Goal: Task Accomplishment & Management: Use online tool/utility

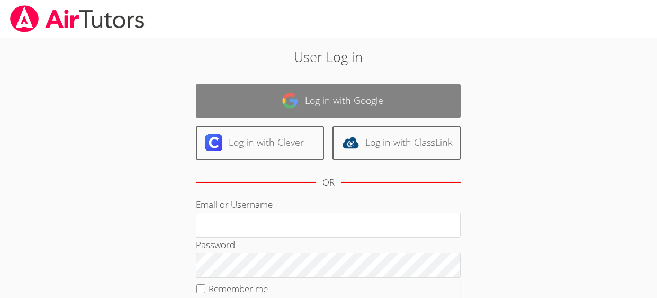
click at [330, 109] on link "Log in with Google" at bounding box center [328, 100] width 265 height 33
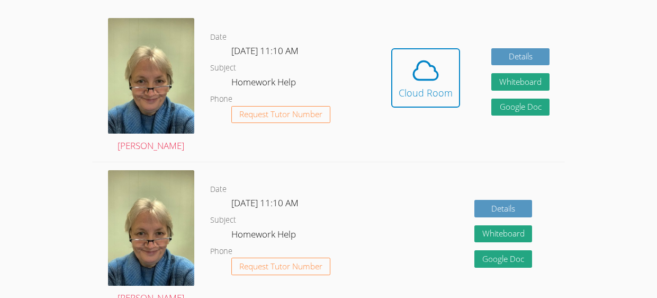
scroll to position [294, 0]
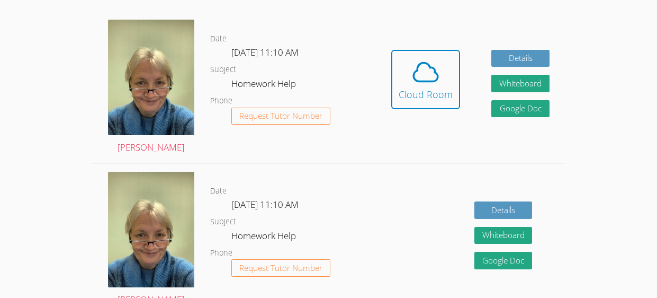
click at [330, 109] on button "Request Tutor Number" at bounding box center [280, 115] width 99 height 17
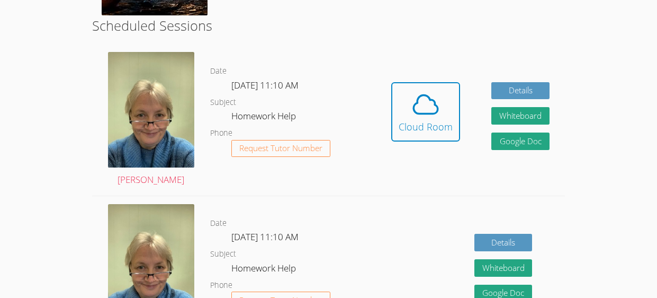
scroll to position [223, 0]
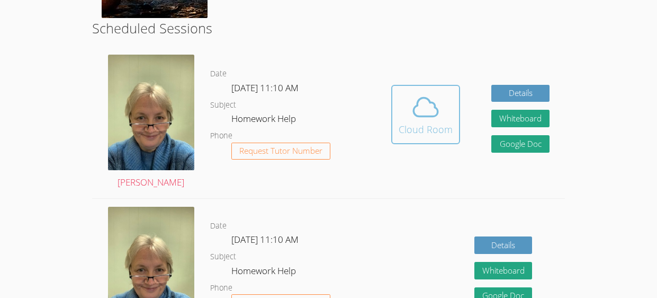
click at [407, 105] on span at bounding box center [426, 107] width 54 height 30
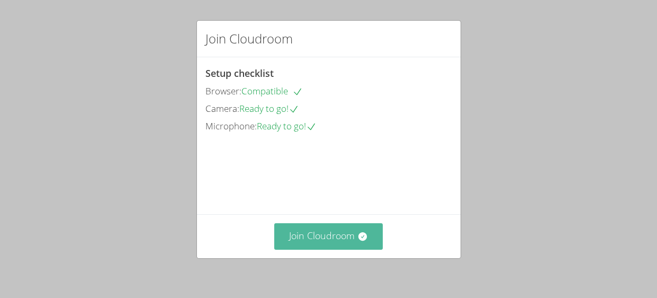
click at [327, 234] on button "Join Cloudroom" at bounding box center [328, 236] width 109 height 26
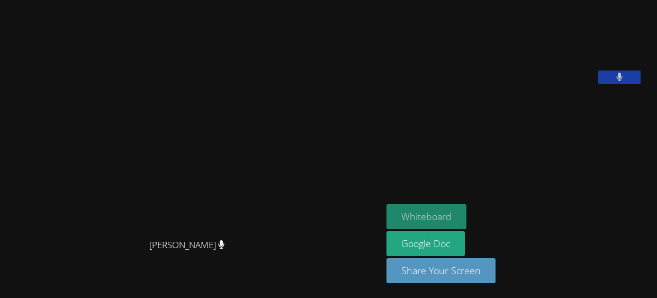
click at [435, 211] on button "Whiteboard" at bounding box center [427, 216] width 80 height 25
click at [419, 210] on button "Whiteboard" at bounding box center [427, 216] width 80 height 25
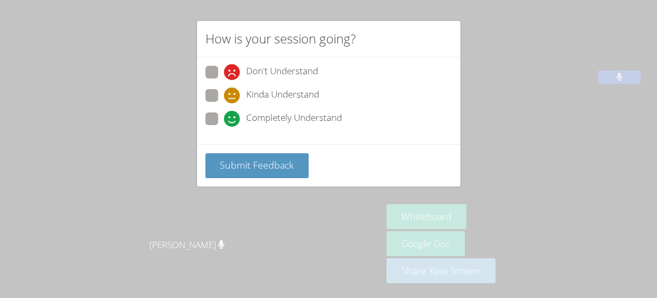
click at [297, 125] on span "Completely Understand" at bounding box center [294, 119] width 96 height 16
click at [233, 121] on input "Completely Understand" at bounding box center [228, 116] width 9 height 9
radio input "true"
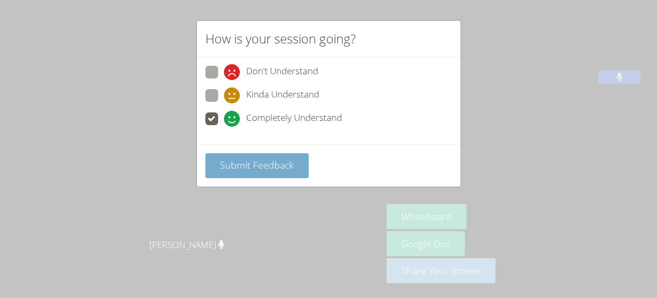
click at [271, 159] on span "Submit Feedback" at bounding box center [257, 164] width 74 height 13
